Goal: Information Seeking & Learning: Learn about a topic

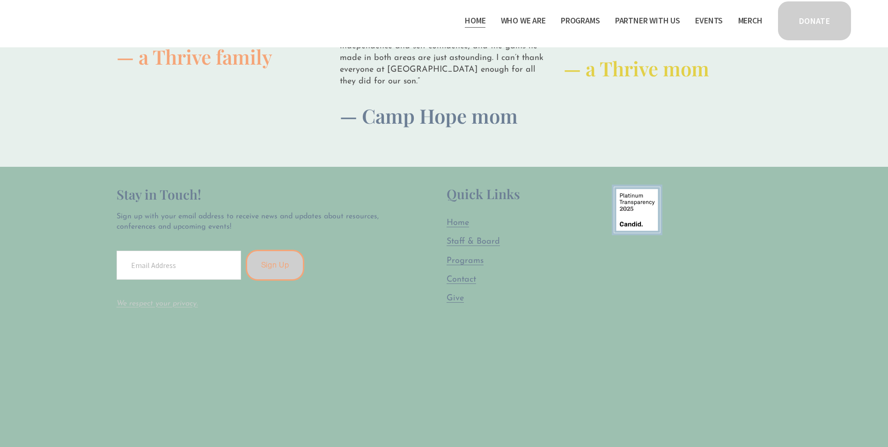
scroll to position [2663, 0]
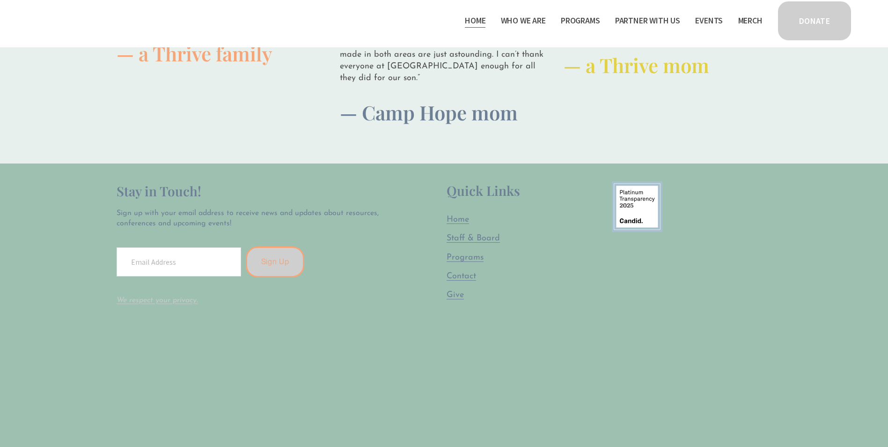
click at [467, 227] on div "Quick Links Home Staff & Board Programs Contact Give" at bounding box center [527, 250] width 160 height 139
click at [462, 234] on span "Staff & Board" at bounding box center [473, 238] width 53 height 8
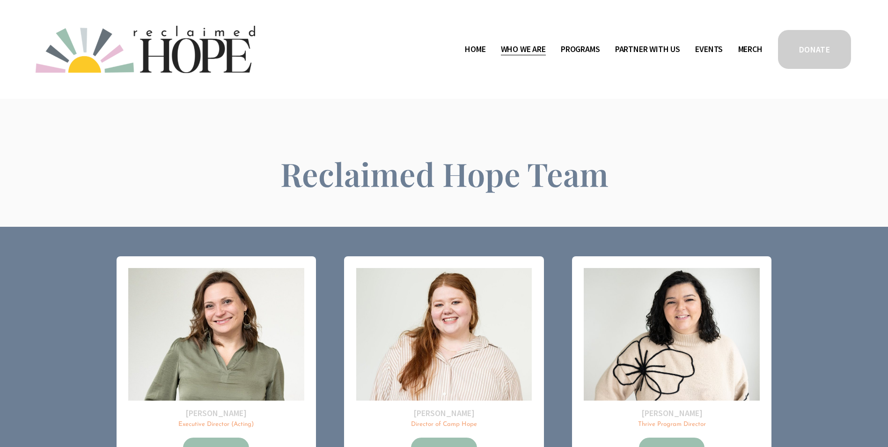
click at [470, 50] on link "Home" at bounding box center [475, 49] width 21 height 15
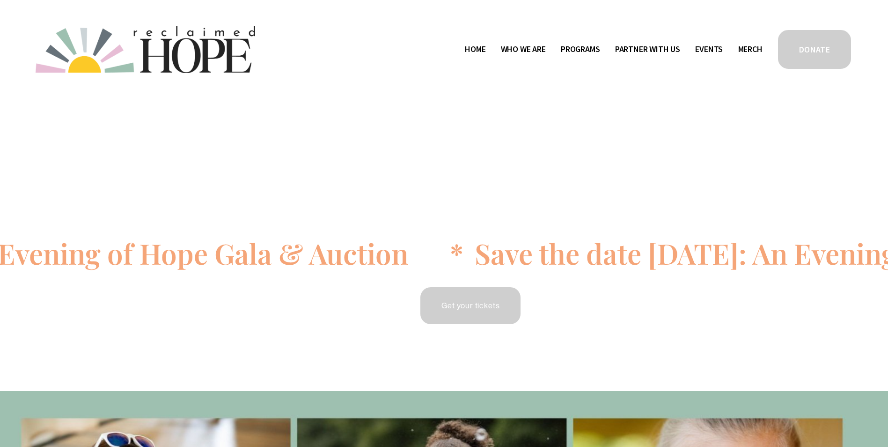
click at [473, 302] on link "Get your tickets" at bounding box center [470, 306] width 103 height 40
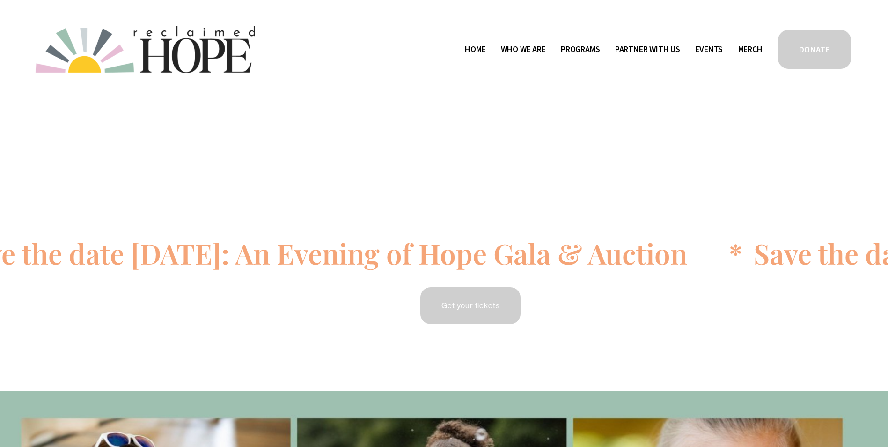
click at [523, 54] on span "Who We Are" at bounding box center [523, 50] width 45 height 14
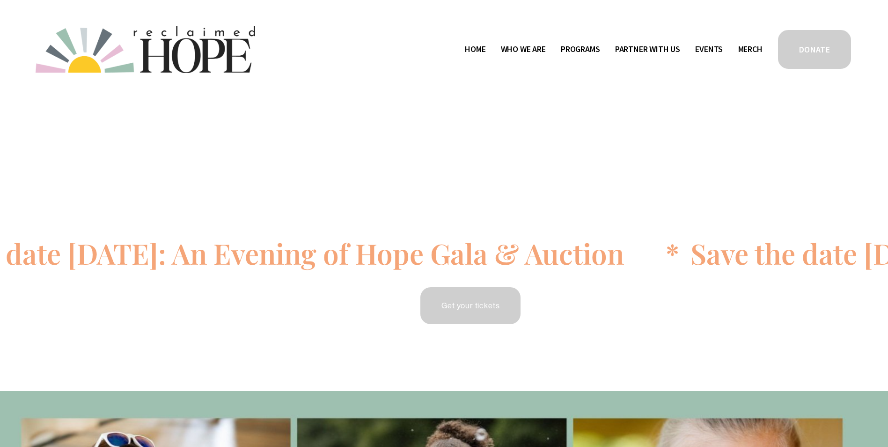
click at [0, 0] on span "Public Documents" at bounding box center [0, 0] width 0 height 0
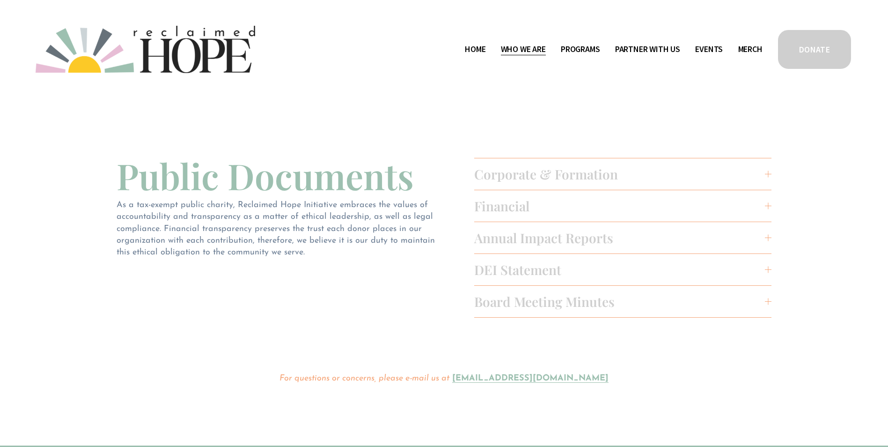
click at [526, 171] on span "Corporate & Formation" at bounding box center [619, 173] width 291 height 17
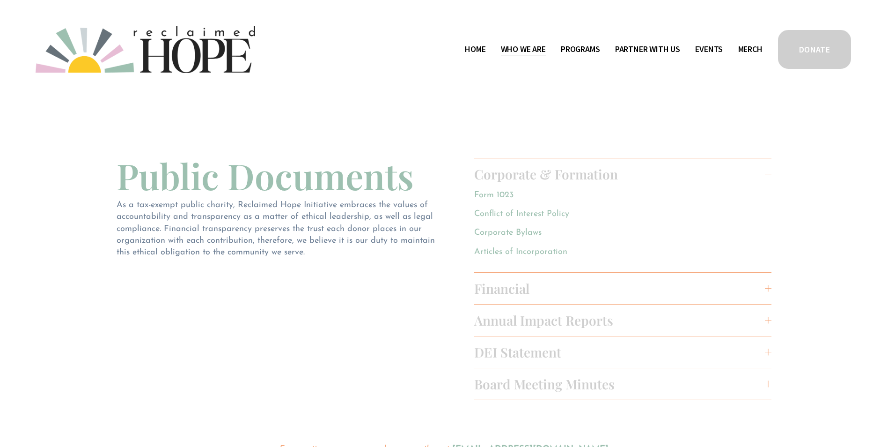
click at [519, 354] on span "DEI Statement" at bounding box center [619, 351] width 291 height 17
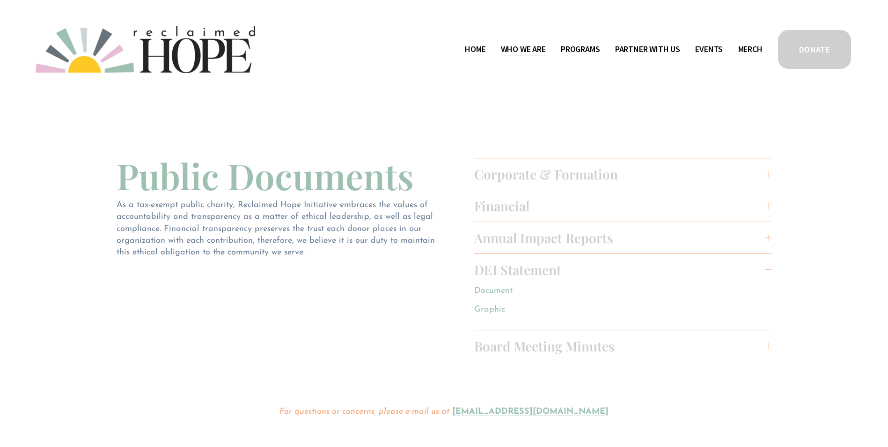
click at [522, 347] on span "Board Meeting Minutes" at bounding box center [619, 345] width 291 height 17
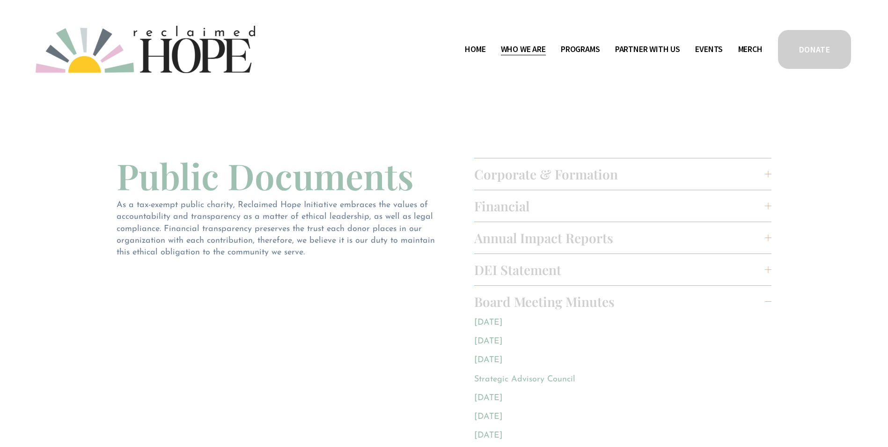
click at [531, 234] on span "Annual Impact Reports" at bounding box center [619, 237] width 291 height 17
click at [510, 332] on link "Impact Report 2024" at bounding box center [512, 334] width 77 height 8
